Goal: Task Accomplishment & Management: Complete application form

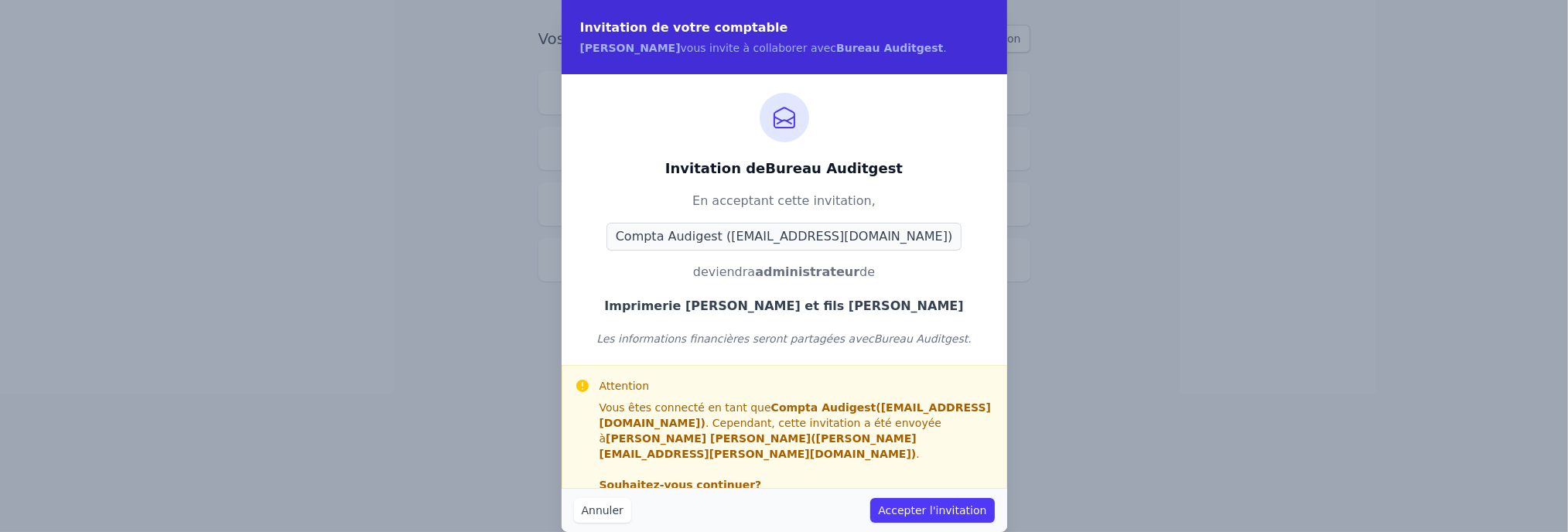
click at [942, 498] on button "Accepter l'invitation" at bounding box center [932, 510] width 124 height 25
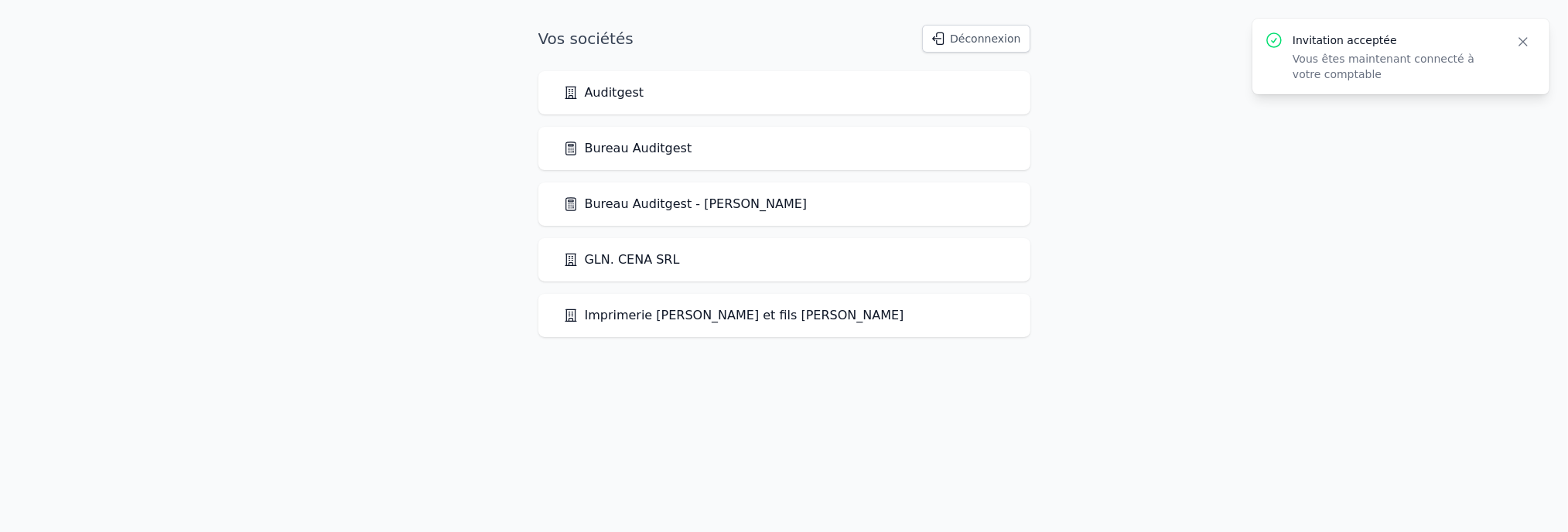
click at [637, 317] on link "Imprimerie [PERSON_NAME] et fils [PERSON_NAME]" at bounding box center [734, 315] width 341 height 19
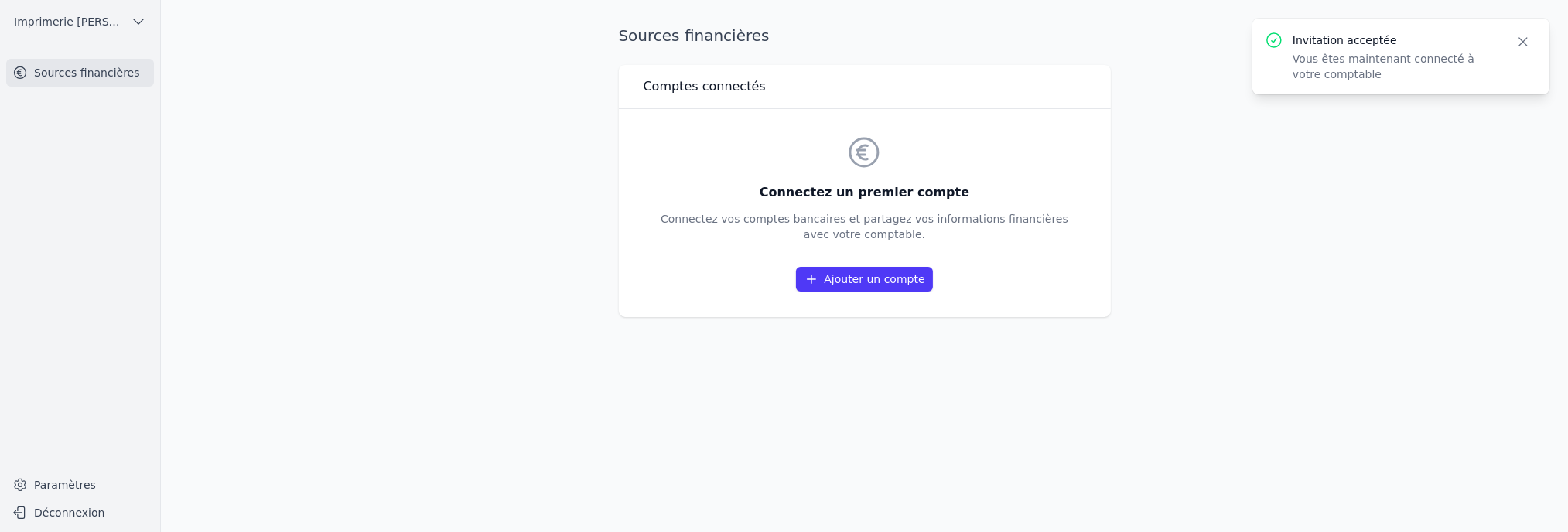
click at [844, 285] on link "Ajouter un compte" at bounding box center [864, 278] width 136 height 25
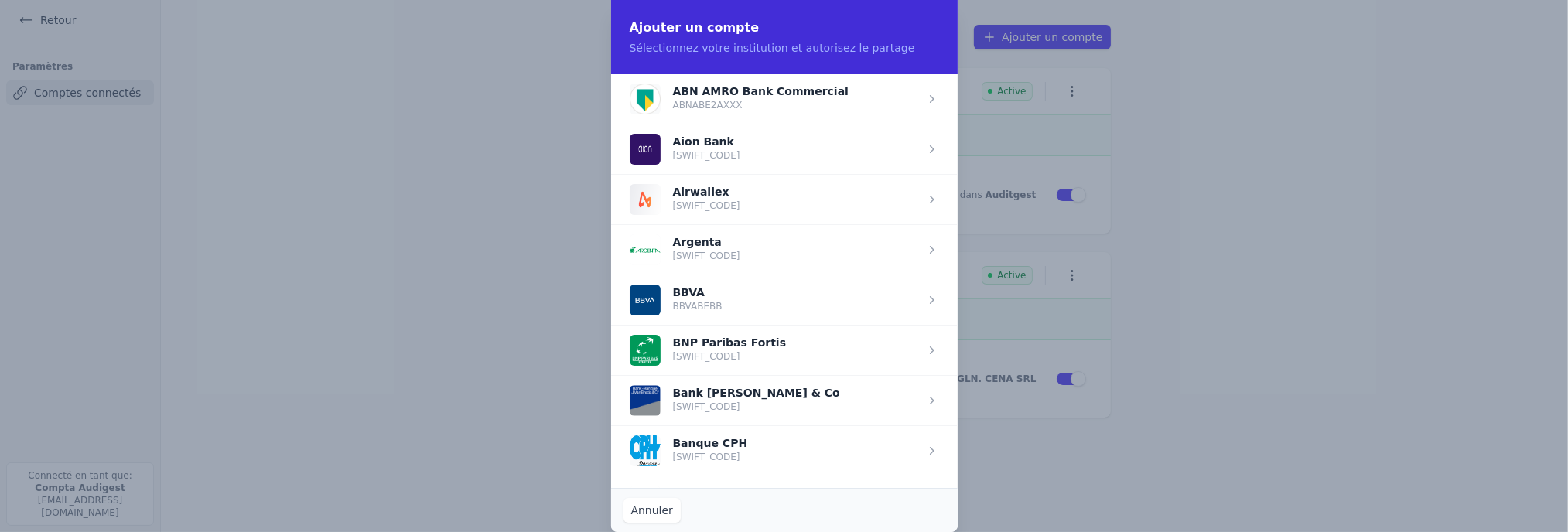
click at [755, 350] on span "button" at bounding box center [784, 350] width 347 height 50
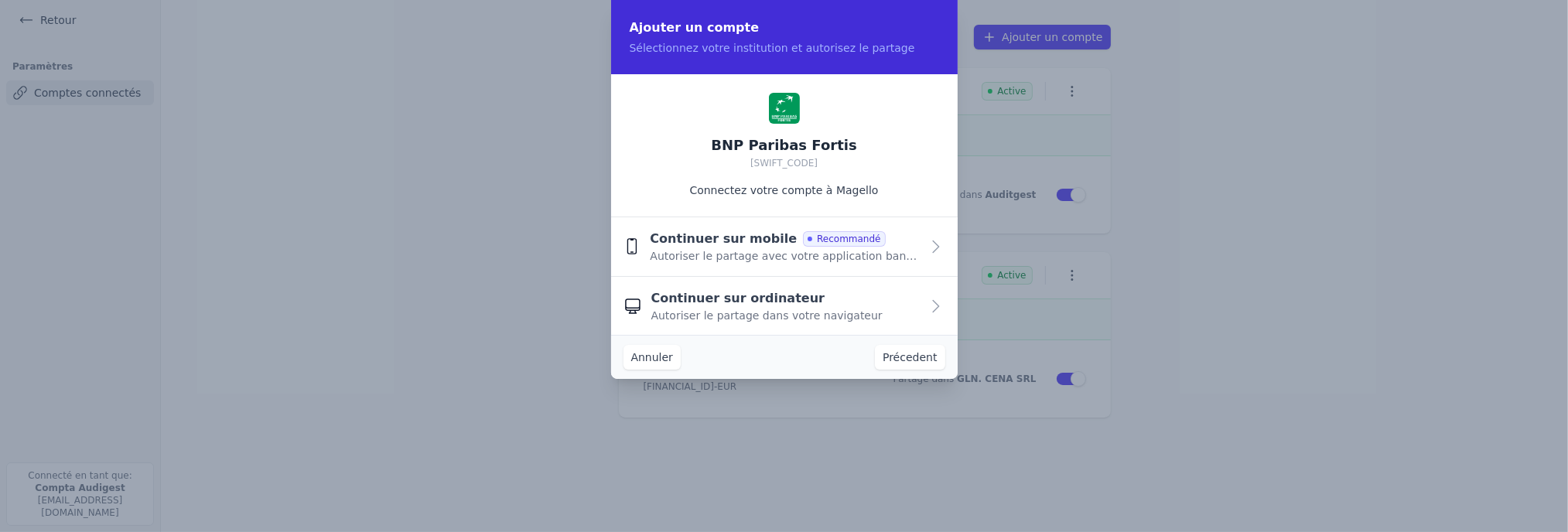
click at [716, 301] on span "Continuer sur ordinateur" at bounding box center [738, 298] width 174 height 19
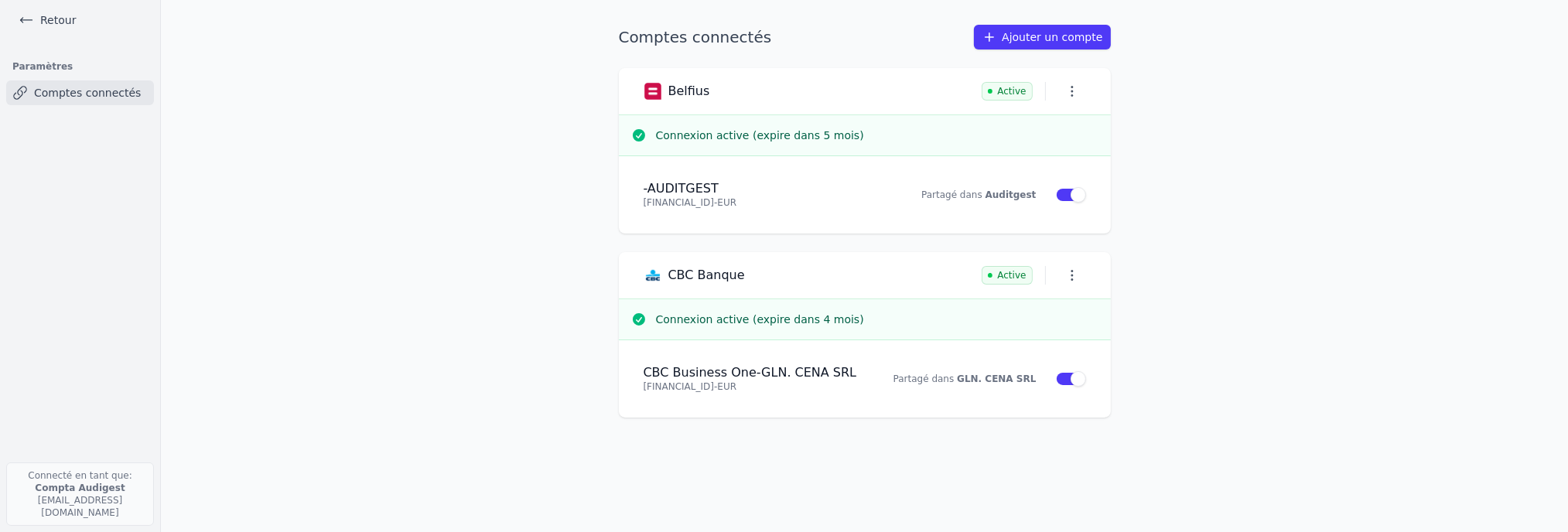
click at [1022, 38] on link "Ajouter un compte" at bounding box center [1042, 37] width 136 height 25
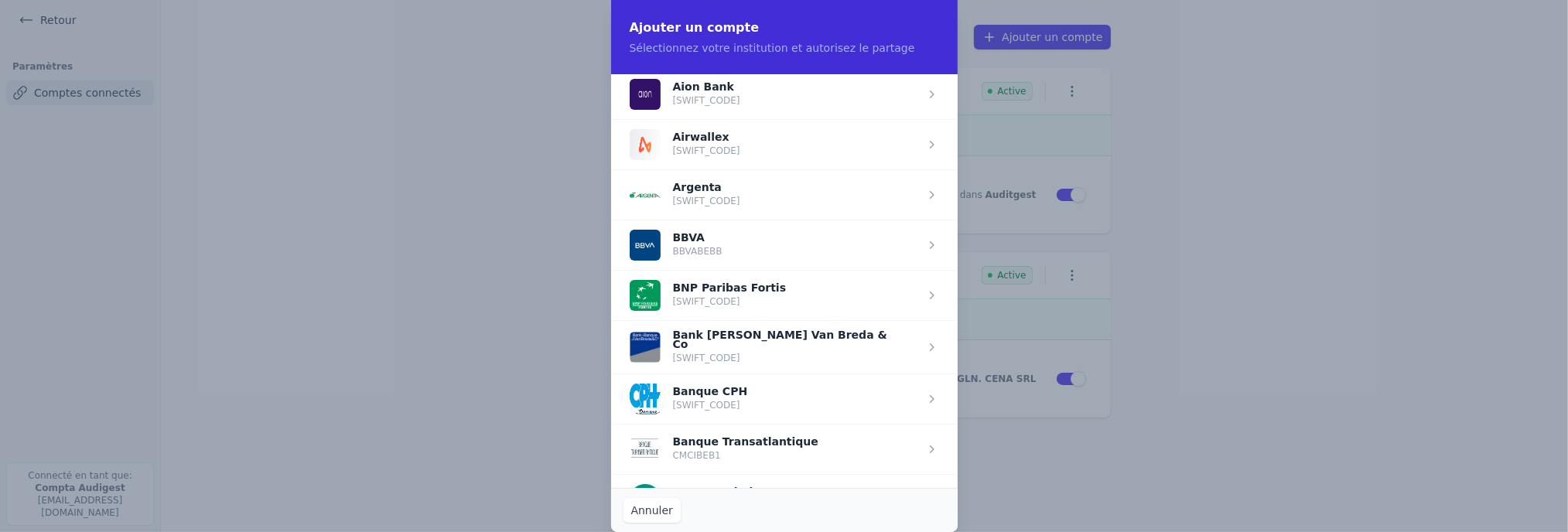
scroll to position [77, 0]
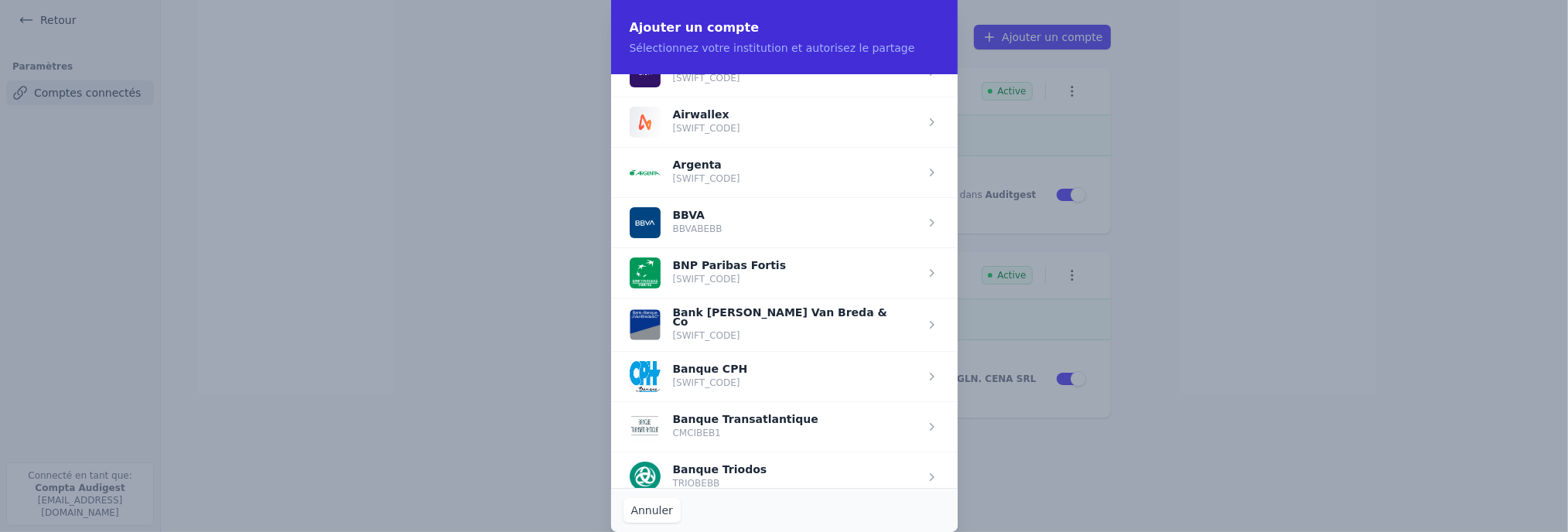
click at [928, 275] on span "button" at bounding box center [784, 272] width 347 height 50
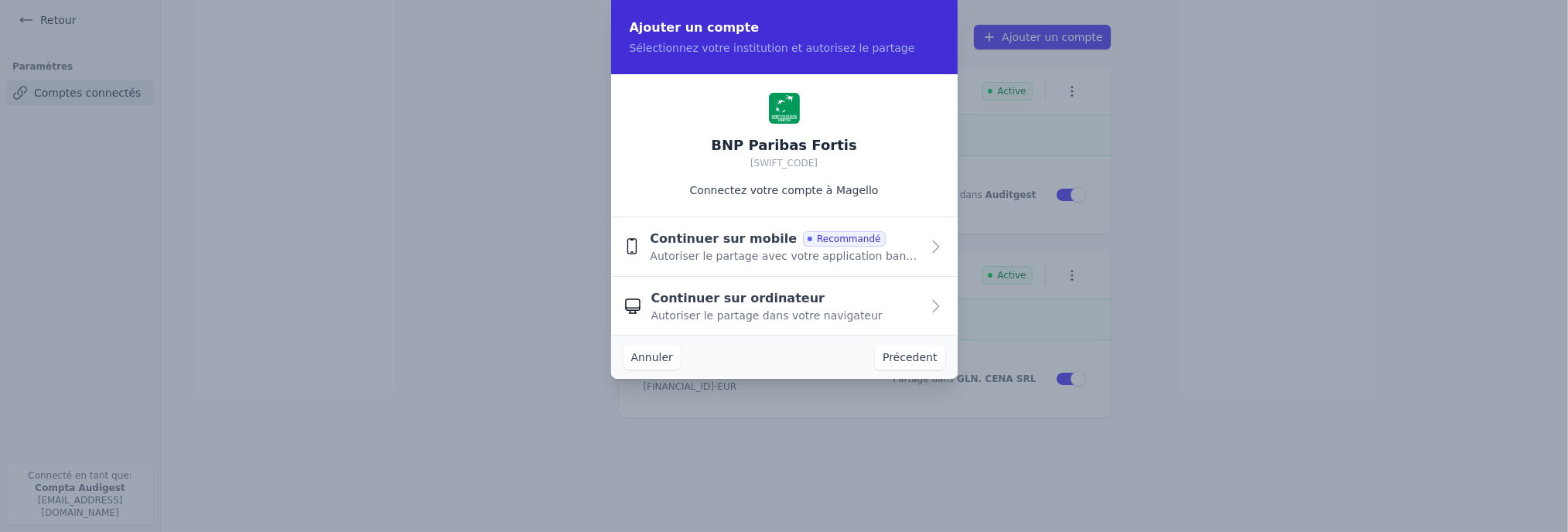
click at [733, 308] on span "Autoriser le partage dans votre navigateur" at bounding box center [766, 315] width 231 height 15
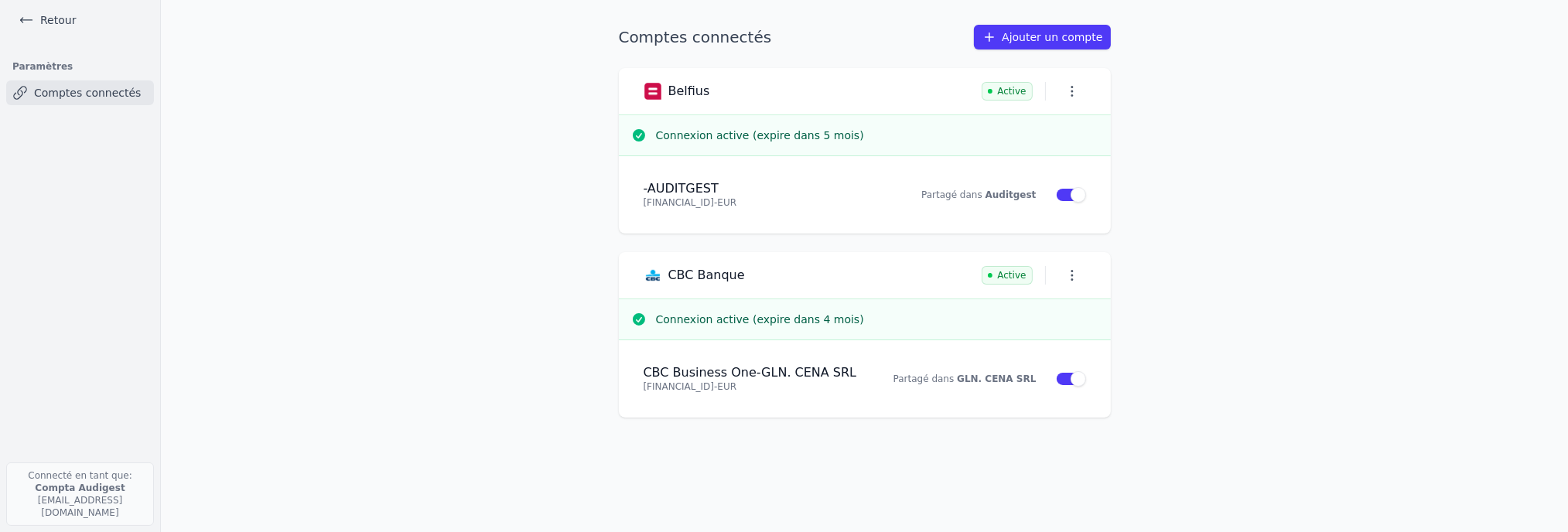
click at [34, 15] on link "Retour" at bounding box center [46, 20] width 70 height 21
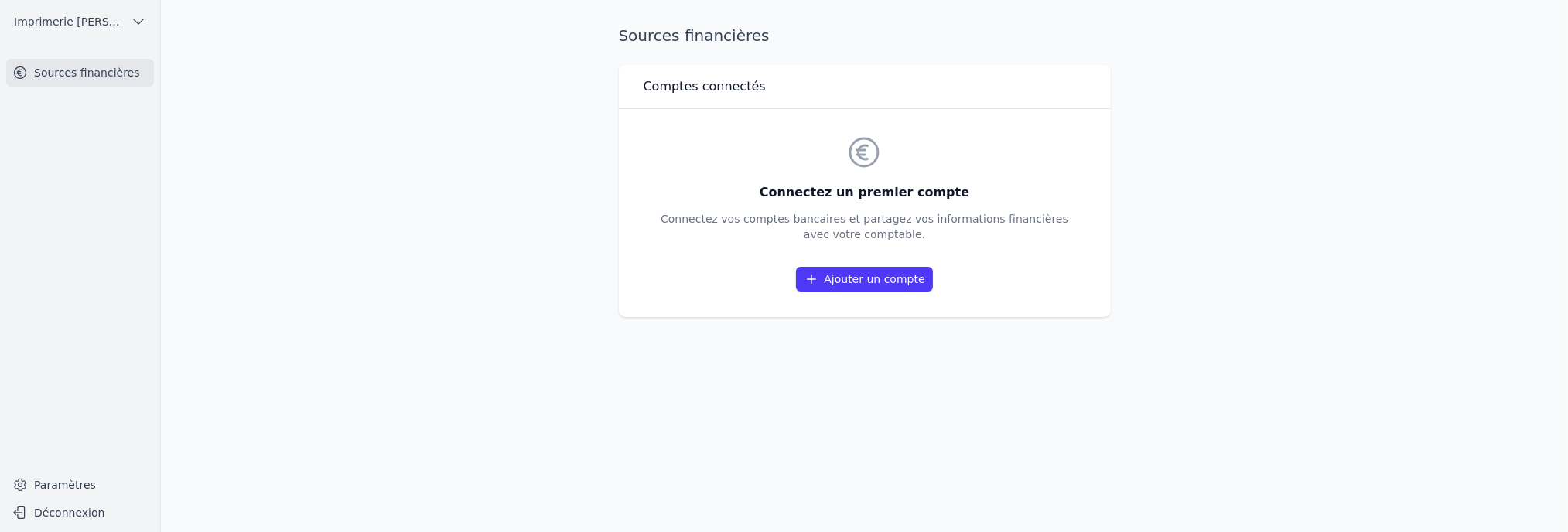
click at [74, 18] on span "Imprimerie MARY et fils SRL" at bounding box center [69, 21] width 111 height 15
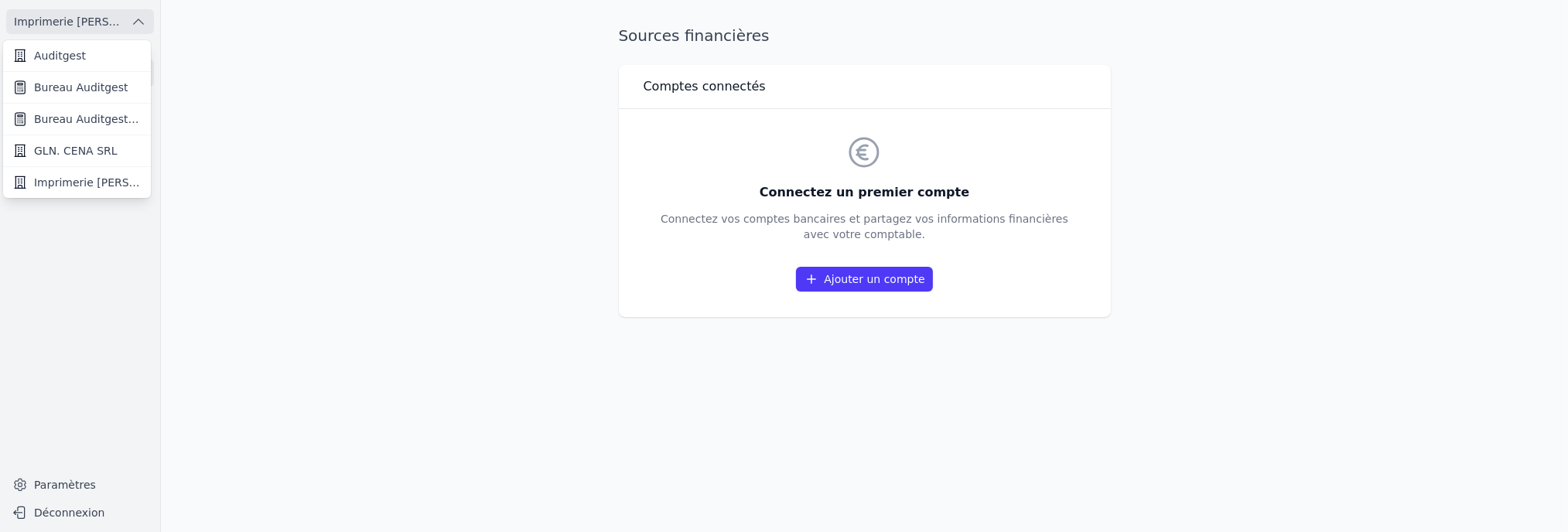
click at [84, 188] on span "Imprimerie MARY et fils SRL" at bounding box center [88, 182] width 108 height 15
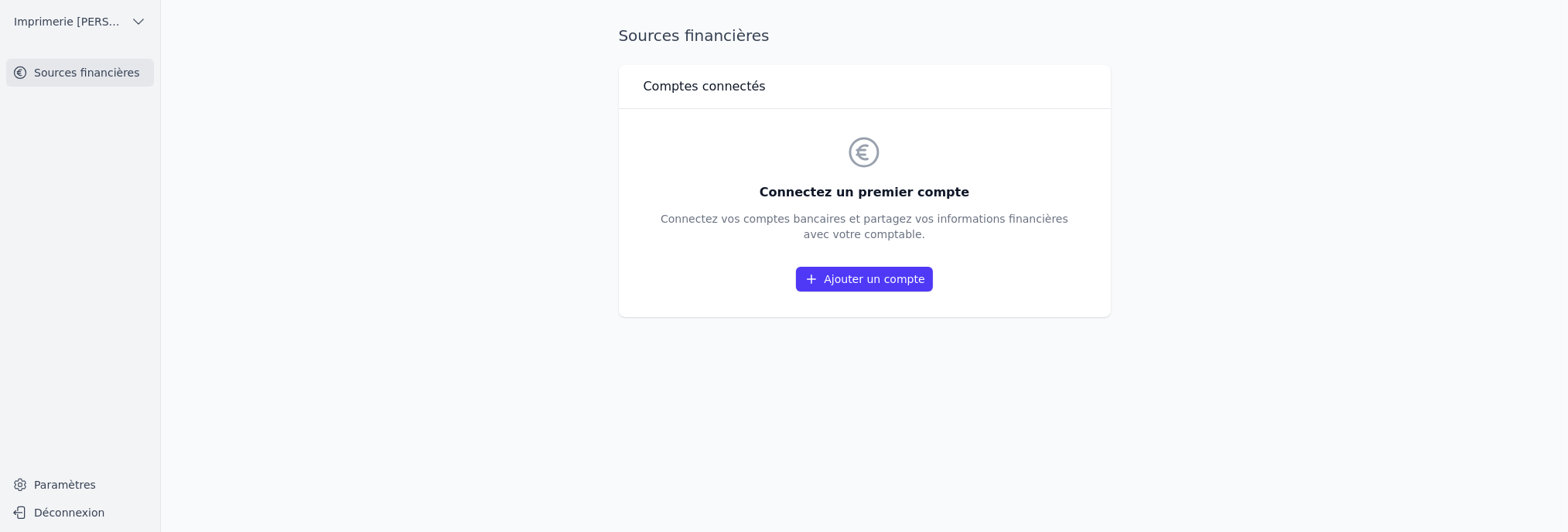
click at [86, 75] on link "Sources financières" at bounding box center [80, 72] width 148 height 28
click at [141, 23] on icon "button" at bounding box center [138, 21] width 15 height 15
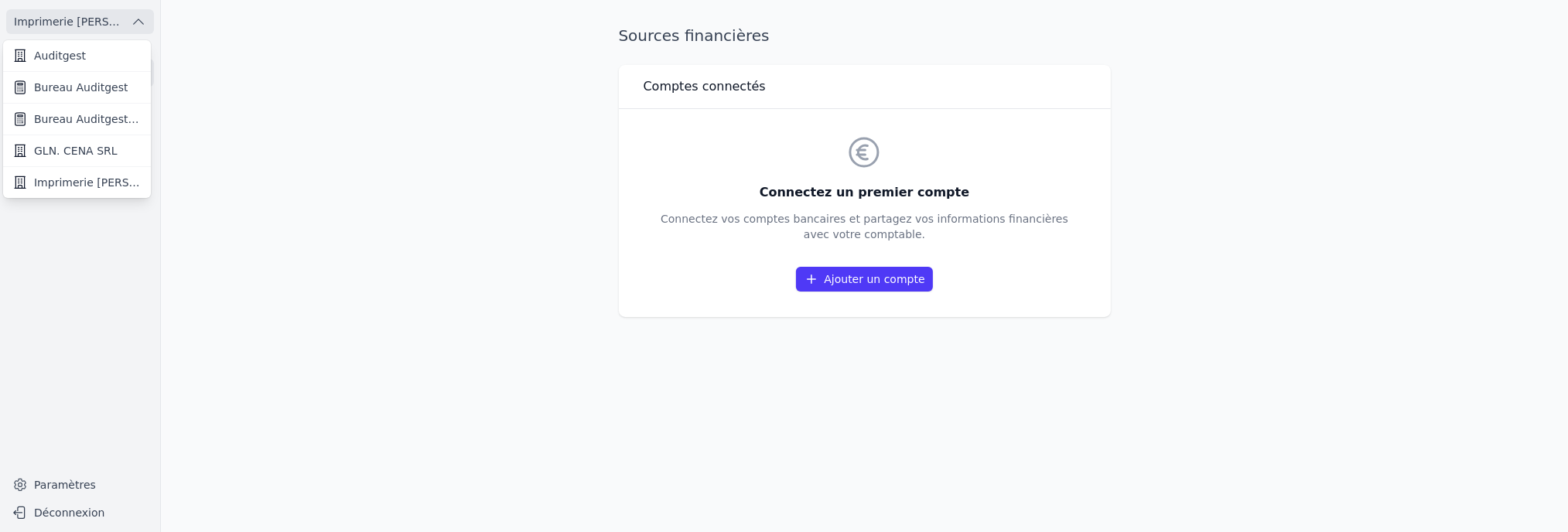
click at [82, 184] on span "Imprimerie MARY et fils SRL" at bounding box center [88, 182] width 108 height 15
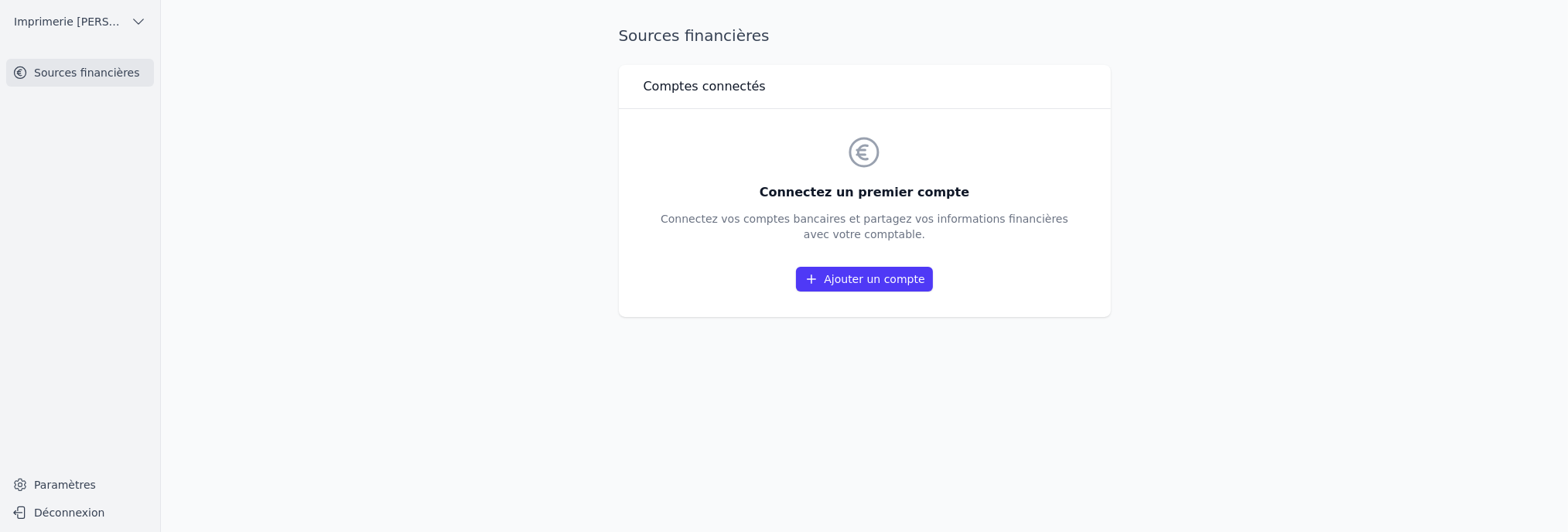
click at [880, 282] on link "Ajouter un compte" at bounding box center [864, 278] width 136 height 25
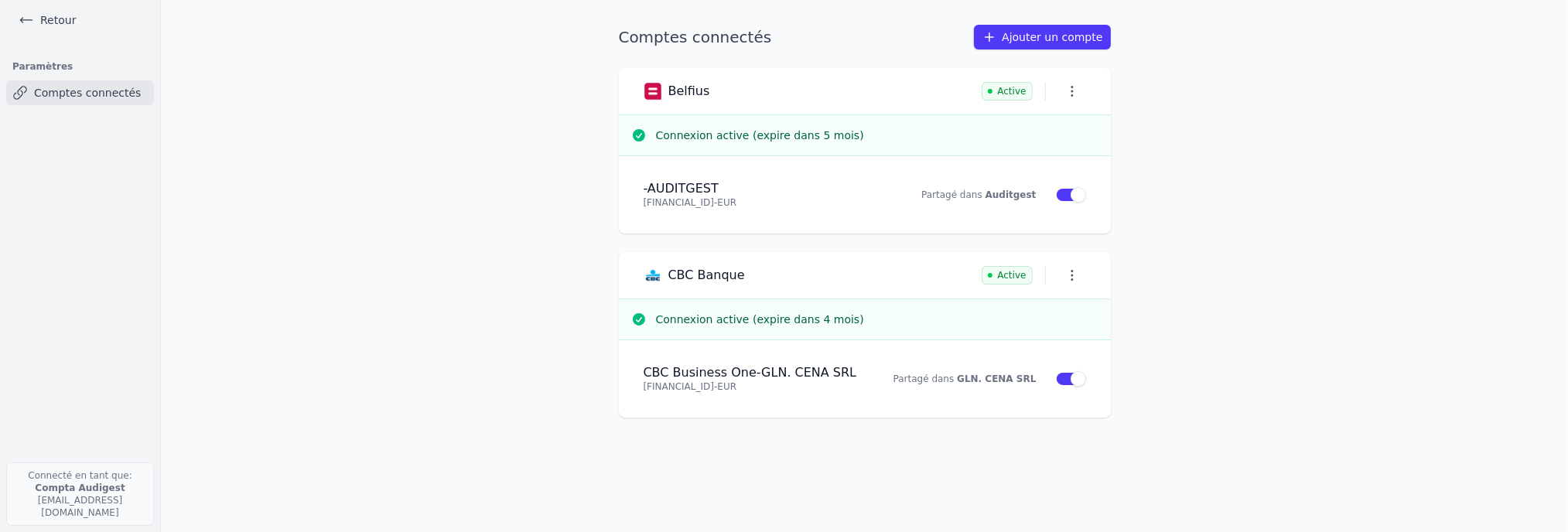
click at [42, 28] on link "Retour" at bounding box center [46, 20] width 70 height 21
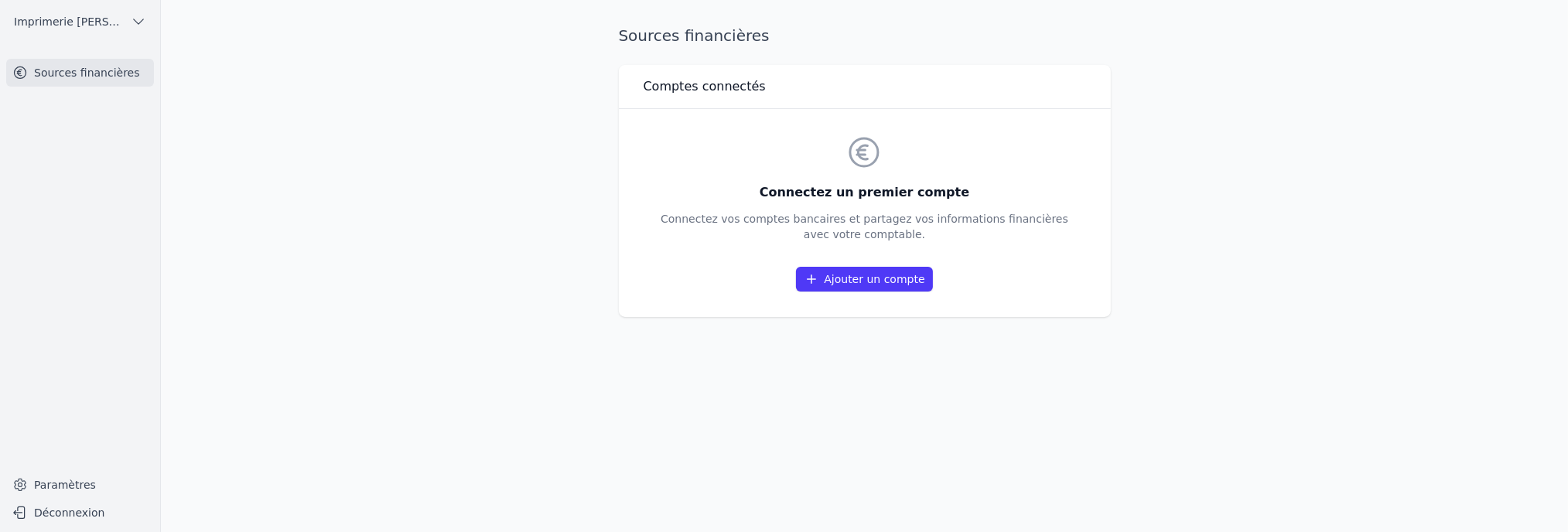
click at [145, 22] on icon "button" at bounding box center [138, 21] width 15 height 15
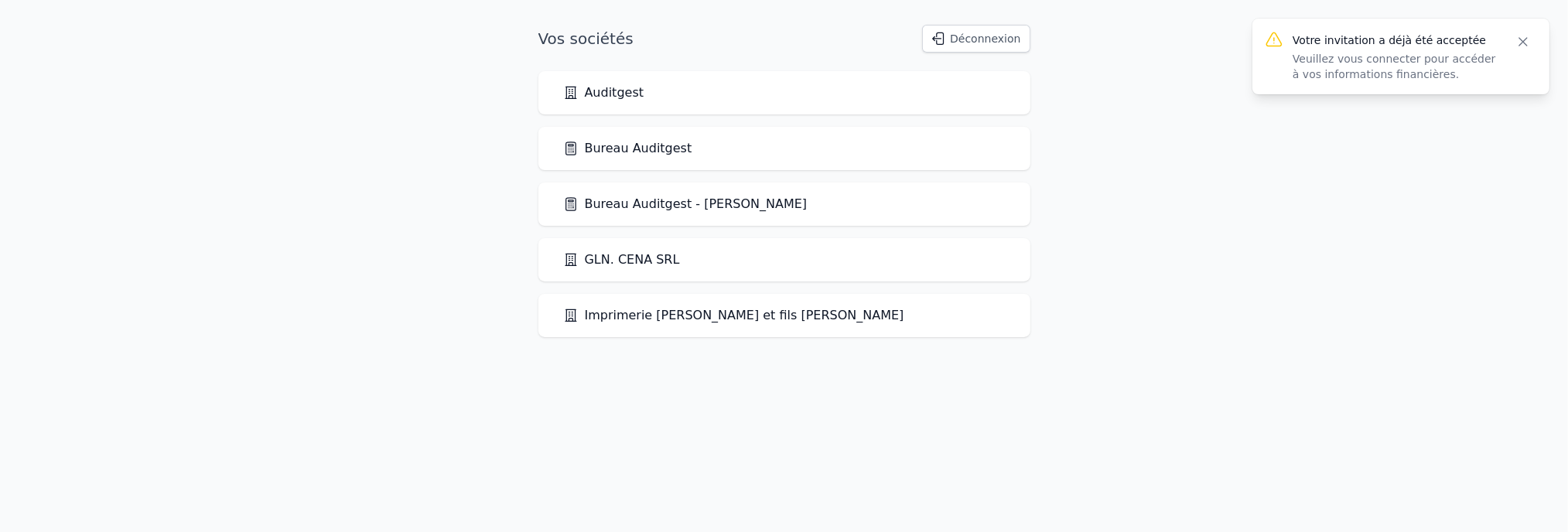
click at [987, 52] on div "Vos sociétés Déconnexion Auditgest Bureau Auditgest Bureau Auditgest - [PERSON_…" at bounding box center [784, 180] width 542 height 312
click at [984, 43] on button "Déconnexion" at bounding box center [975, 39] width 108 height 28
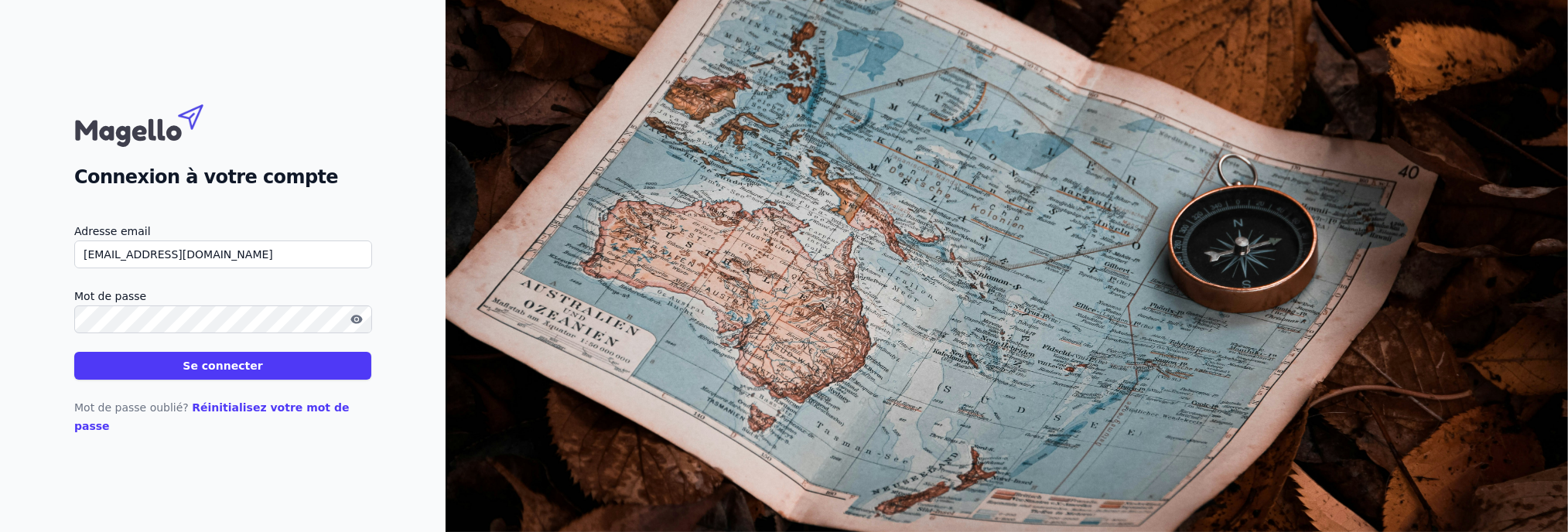
click at [209, 260] on input "compta@auditgest.be" at bounding box center [223, 254] width 298 height 28
drag, startPoint x: 209, startPoint y: 260, endPoint x: 0, endPoint y: 246, distance: 209.5
click at [0, 246] on div "Connexion à votre compte Adresse email compta@auditgest.be Mot de passe Se conn…" at bounding box center [223, 266] width 446 height 532
type input "[PERSON_NAME][EMAIL_ADDRESS][DOMAIN_NAME]"
click at [0, 321] on div "Connexion à votre compte Adresse email jose.mary@brutele.be Mot de passe Se con…" at bounding box center [223, 266] width 446 height 532
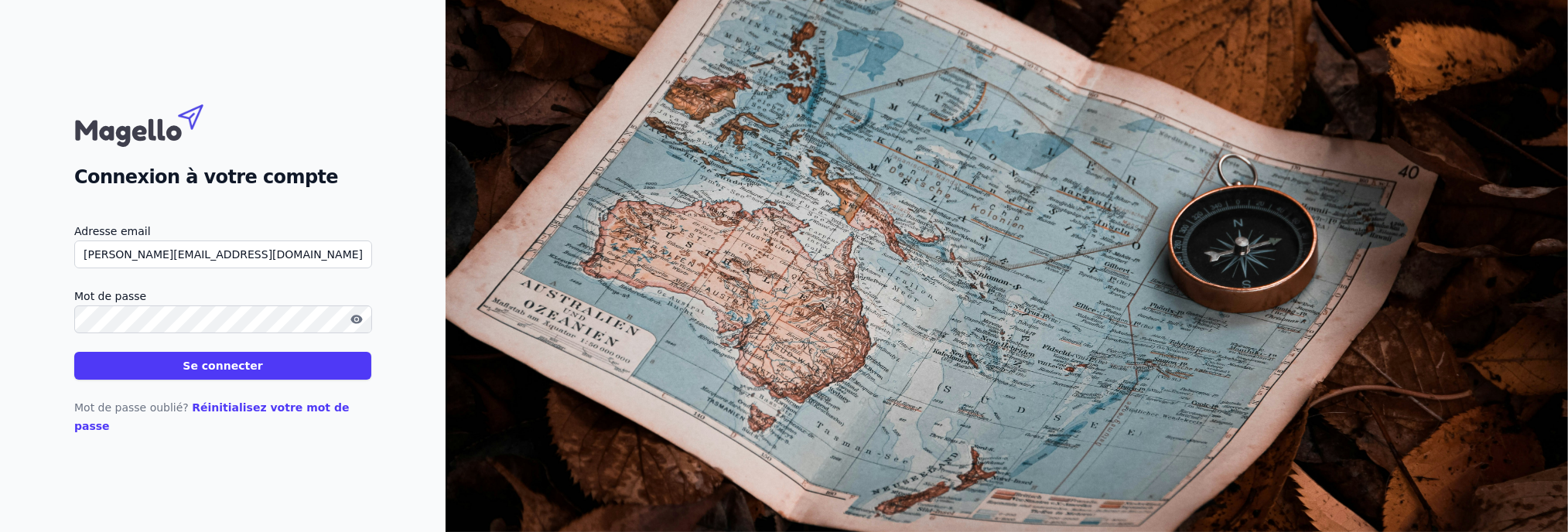
click at [339, 486] on div "Connexion à votre compte Adresse email jose.mary@brutele.be Mot de passe Se con…" at bounding box center [223, 266] width 446 height 532
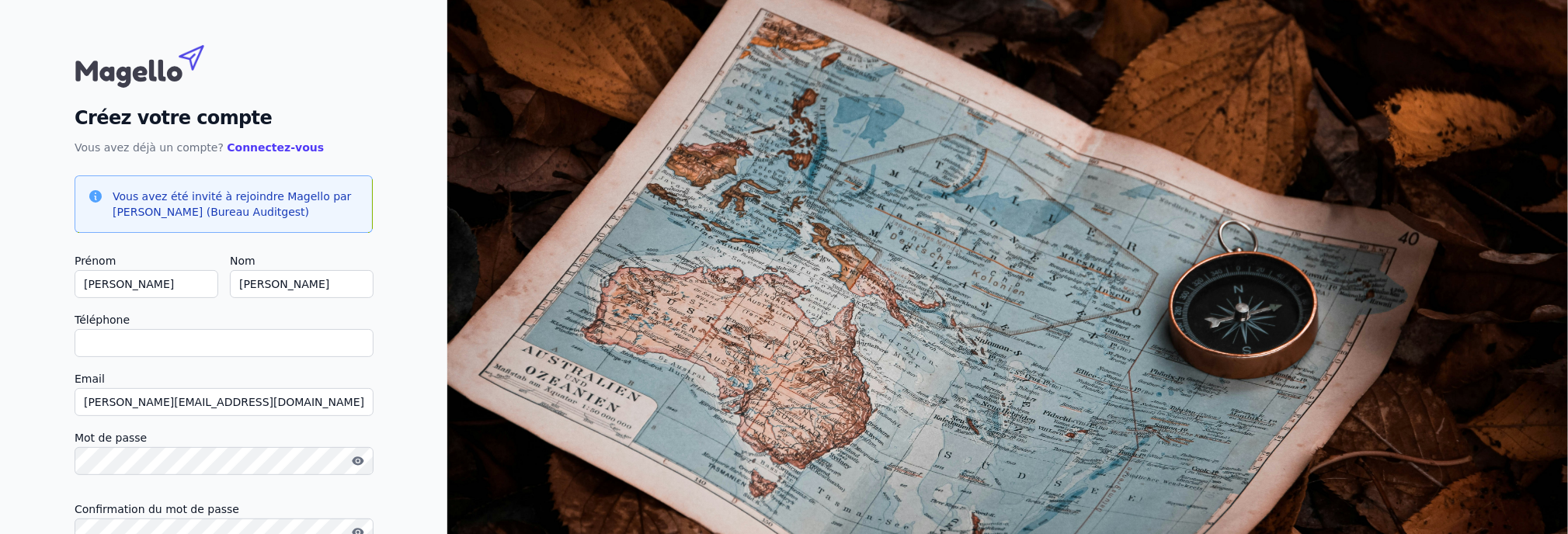
click at [212, 330] on input "Téléphone" at bounding box center [224, 342] width 299 height 28
type input "0"
checkbox input "false"
type input "0494246874"
click at [25, 413] on div "Créez votre compte Vous avez déjà un compte? Connectez-vous Vous avez été invit…" at bounding box center [224, 332] width 447 height 664
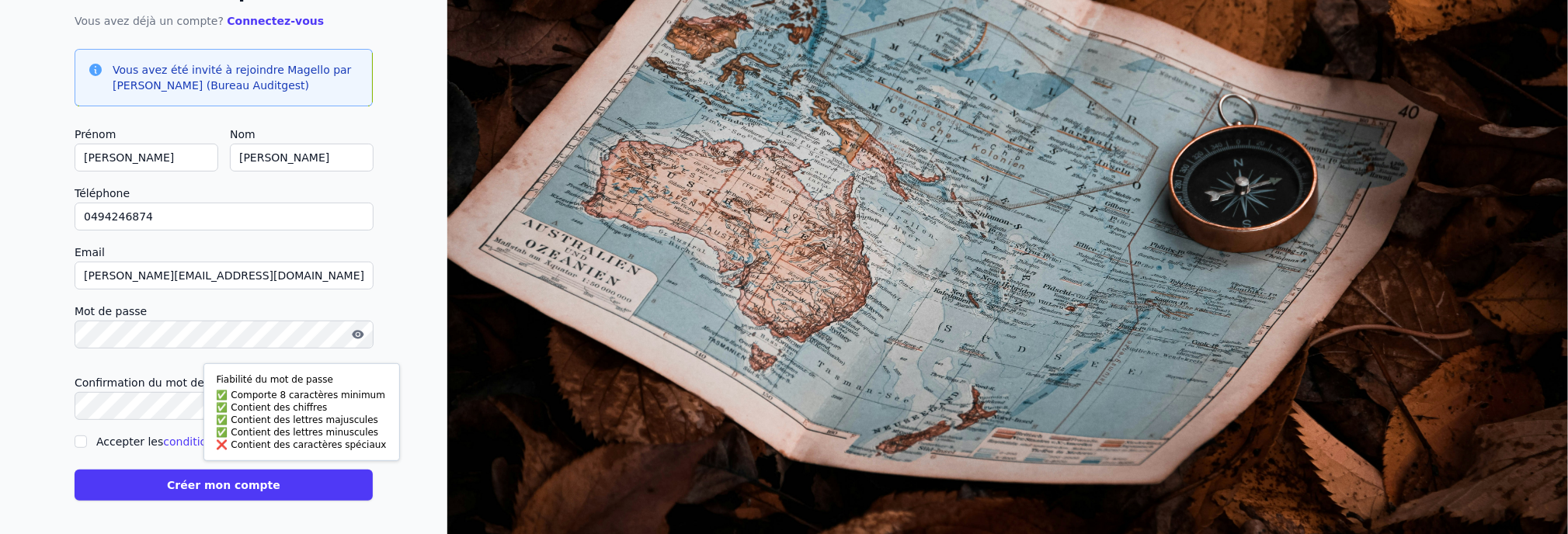
scroll to position [129, 0]
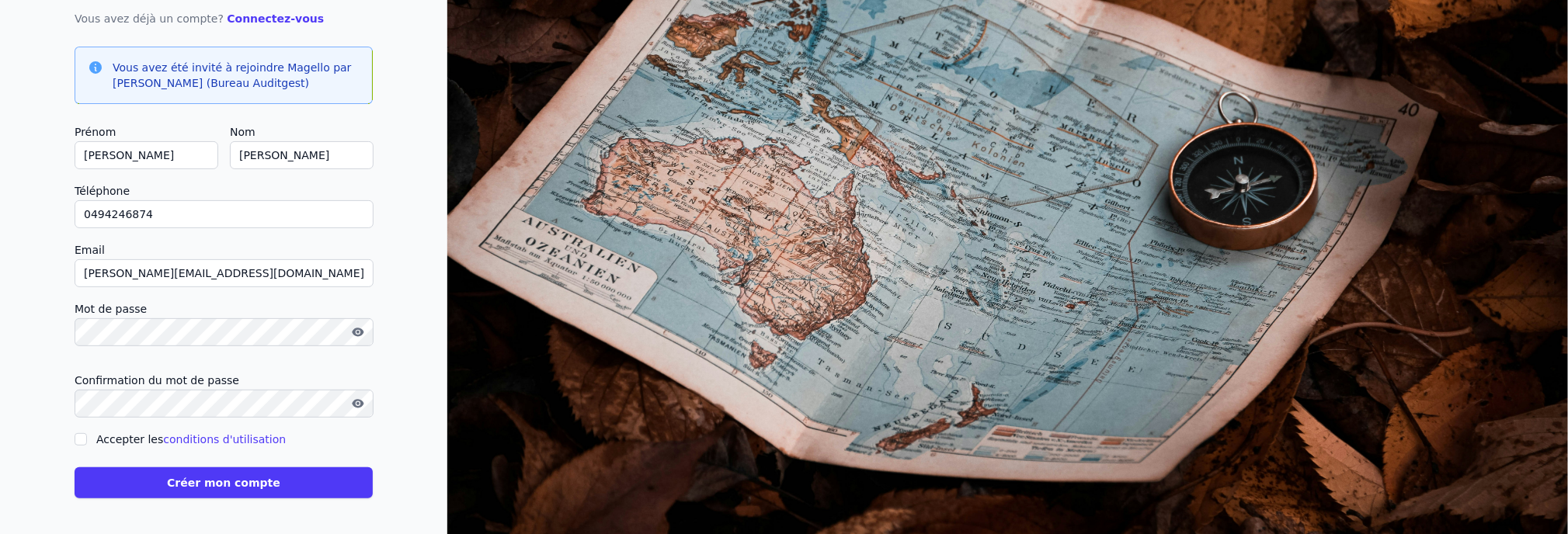
click at [355, 329] on icon "button" at bounding box center [357, 332] width 11 height 9
click at [428, 370] on div "Créez votre compte Vous avez déjà un compte? Connectez-vous Vous avez été invit…" at bounding box center [224, 204] width 447 height 664
click at [359, 404] on icon "button" at bounding box center [357, 403] width 11 height 9
click at [85, 437] on input "Accepter les conditions d'utilisation" at bounding box center [80, 439] width 12 height 12
checkbox input "true"
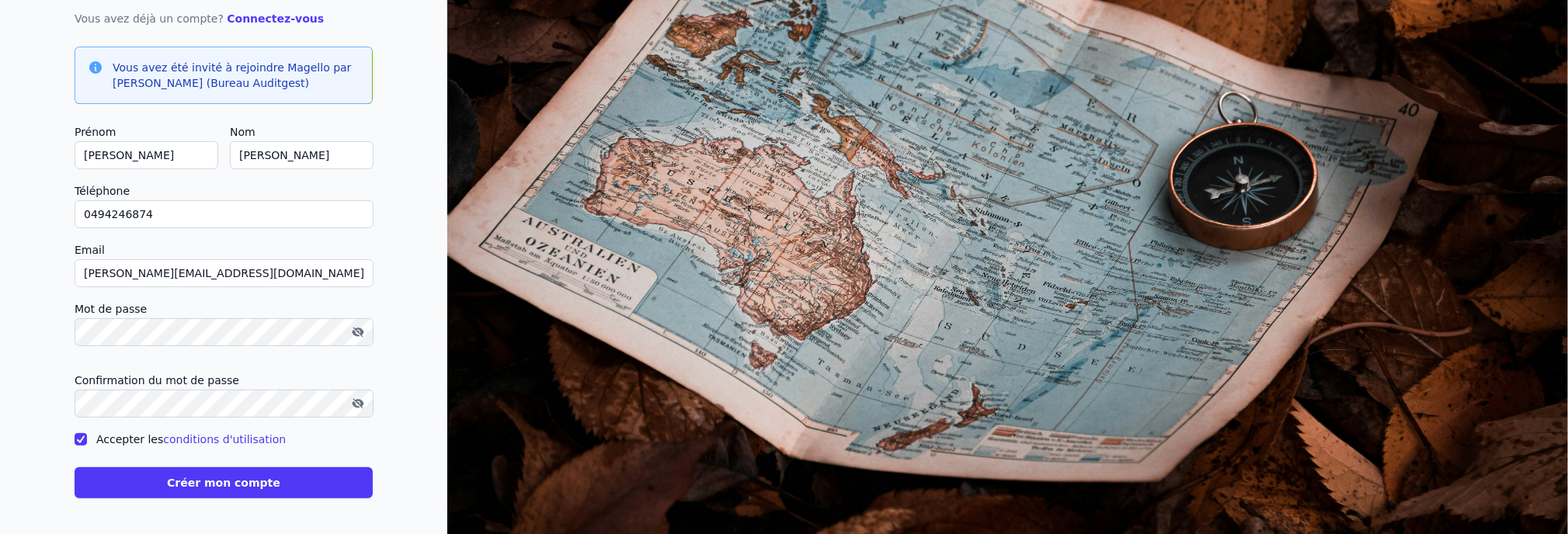
click at [224, 480] on button "Créer mon compte" at bounding box center [223, 482] width 298 height 31
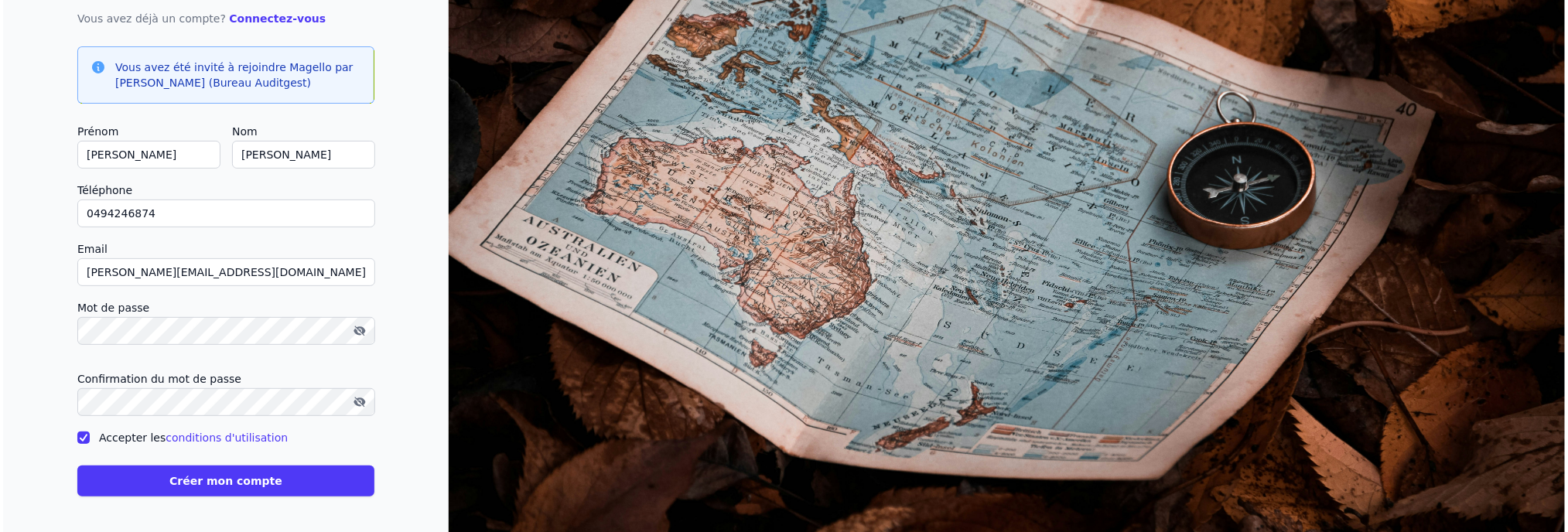
scroll to position [0, 0]
